Goal: Task Accomplishment & Management: Use online tool/utility

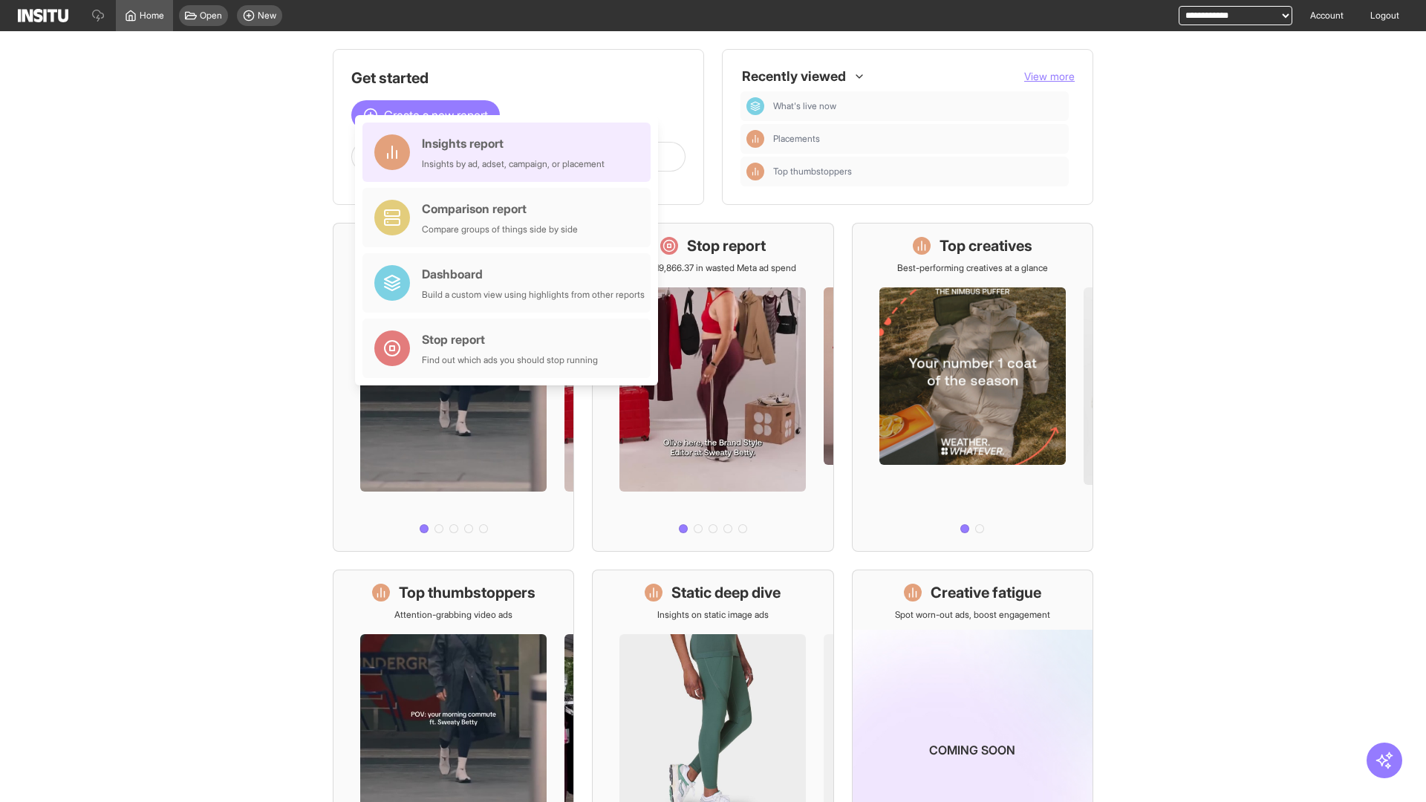
click at [510, 152] on div "Insights report Insights by ad, adset, campaign, or placement" at bounding box center [513, 152] width 183 height 36
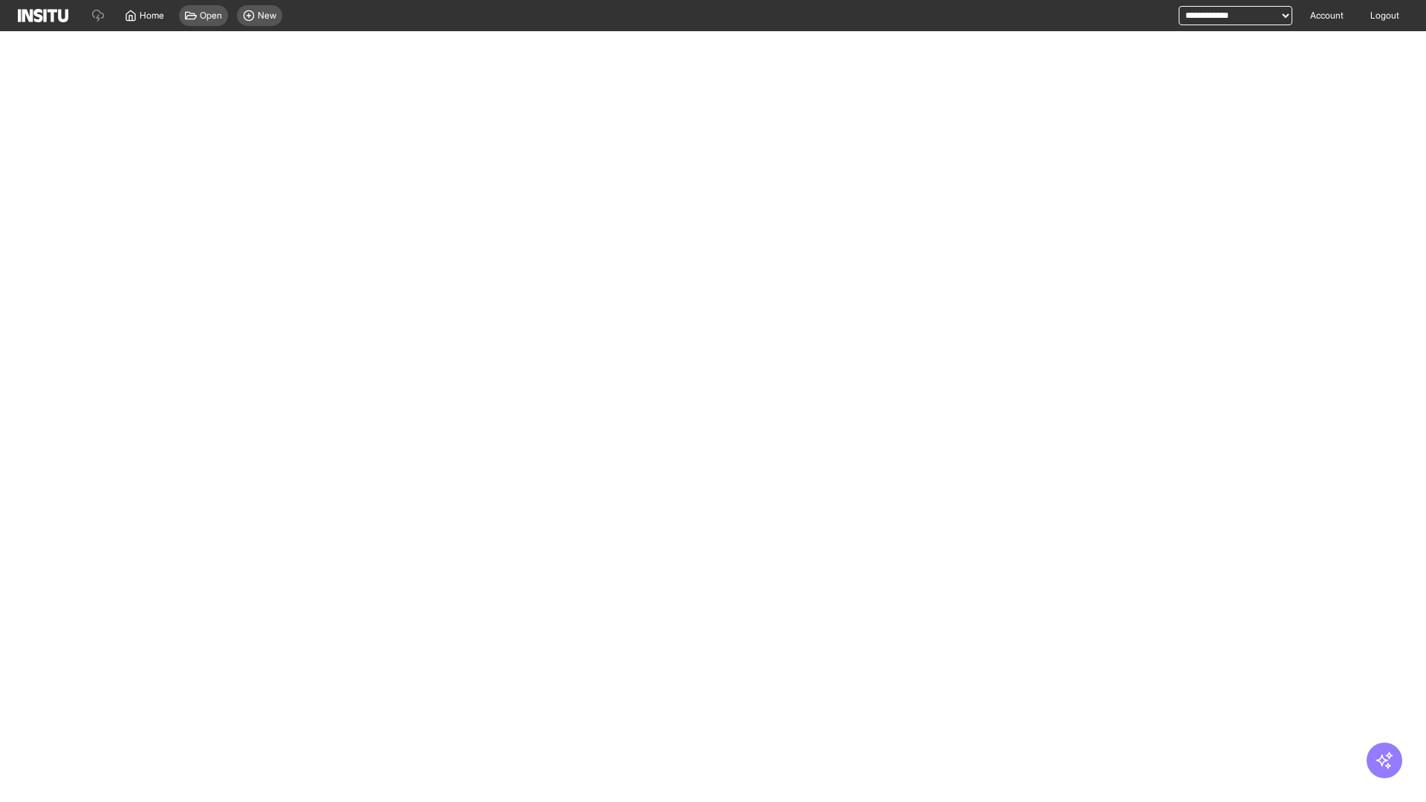
select select "**"
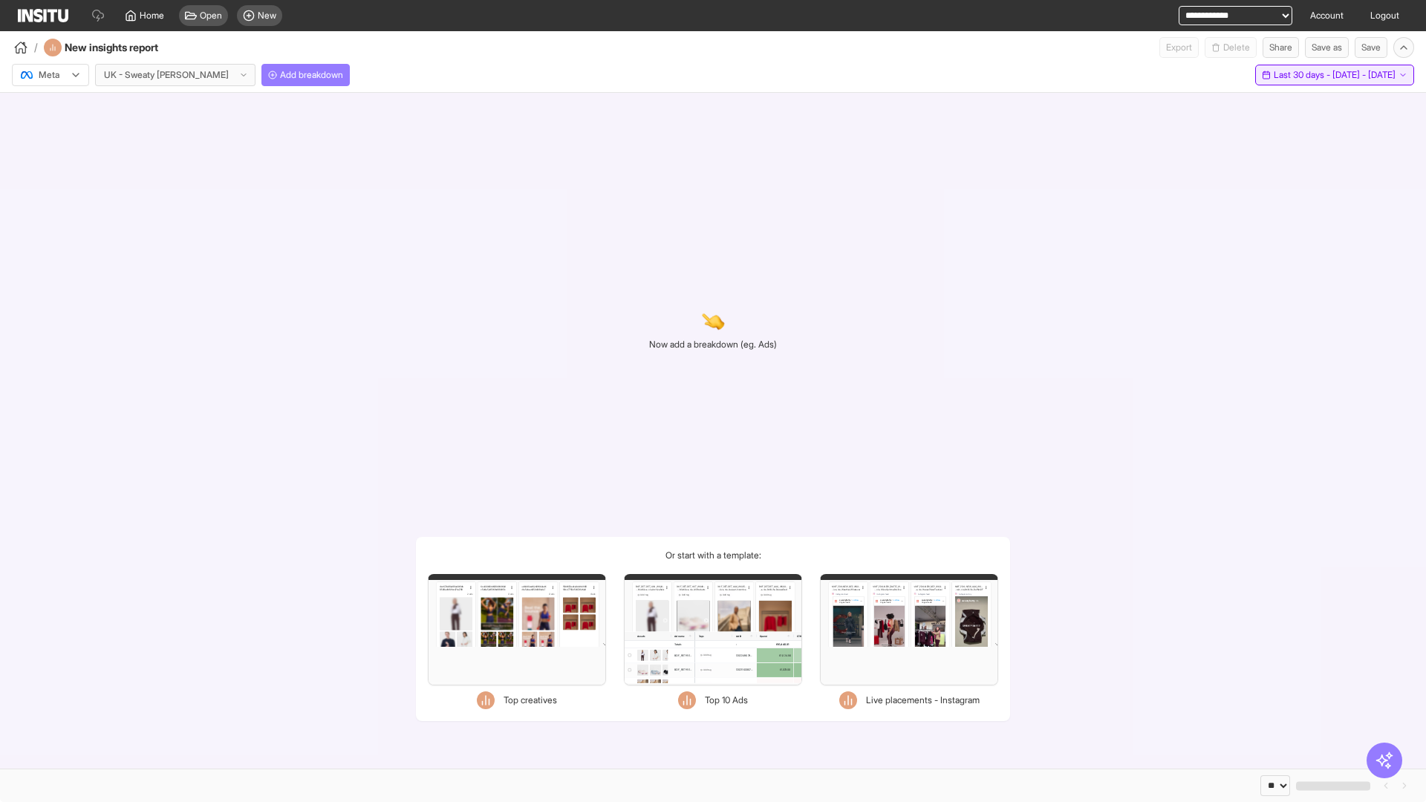
click at [1299, 75] on span "Last 30 days - [DATE] - [DATE]" at bounding box center [1334, 75] width 122 height 12
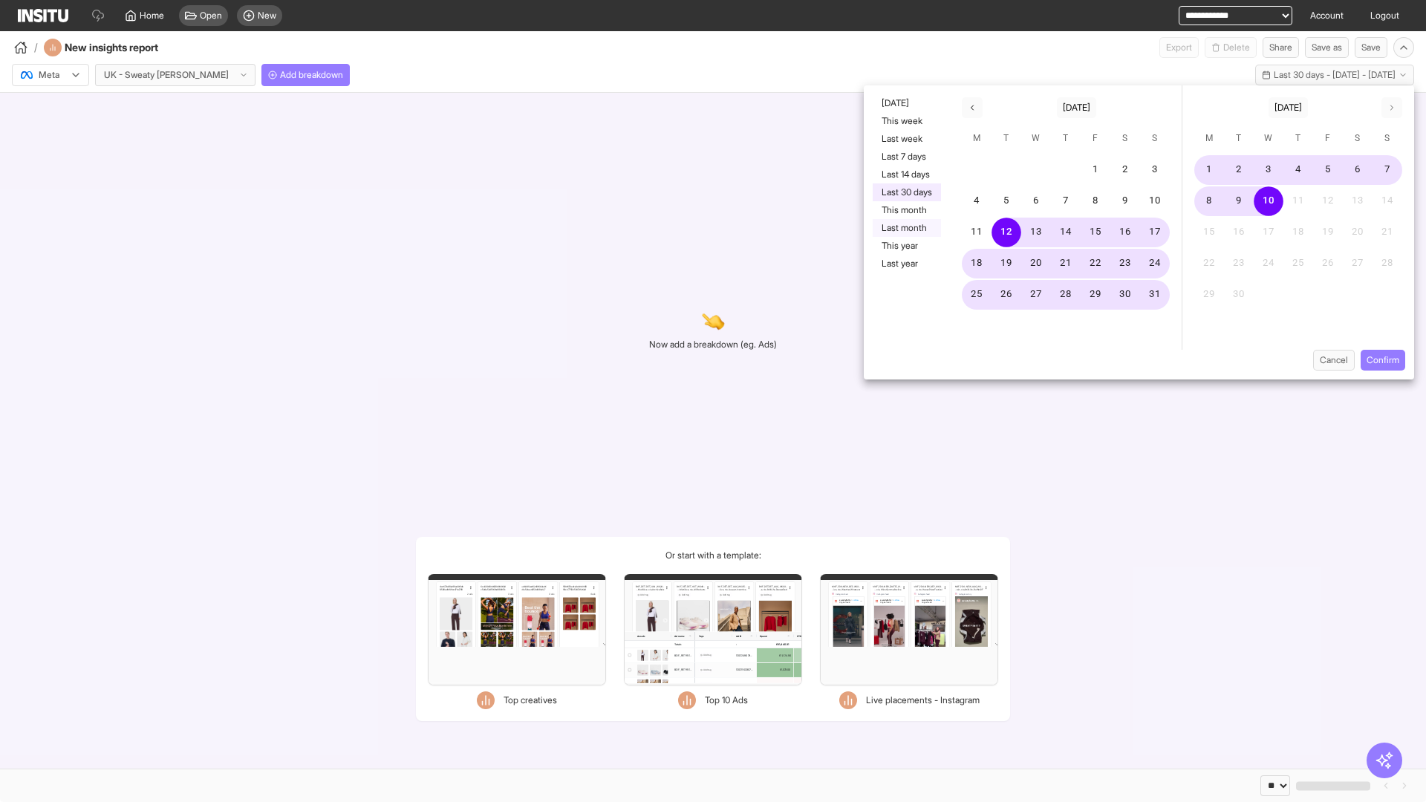
click at [905, 228] on button "Last month" at bounding box center [906, 228] width 68 height 18
